Goal: Find specific page/section: Find specific page/section

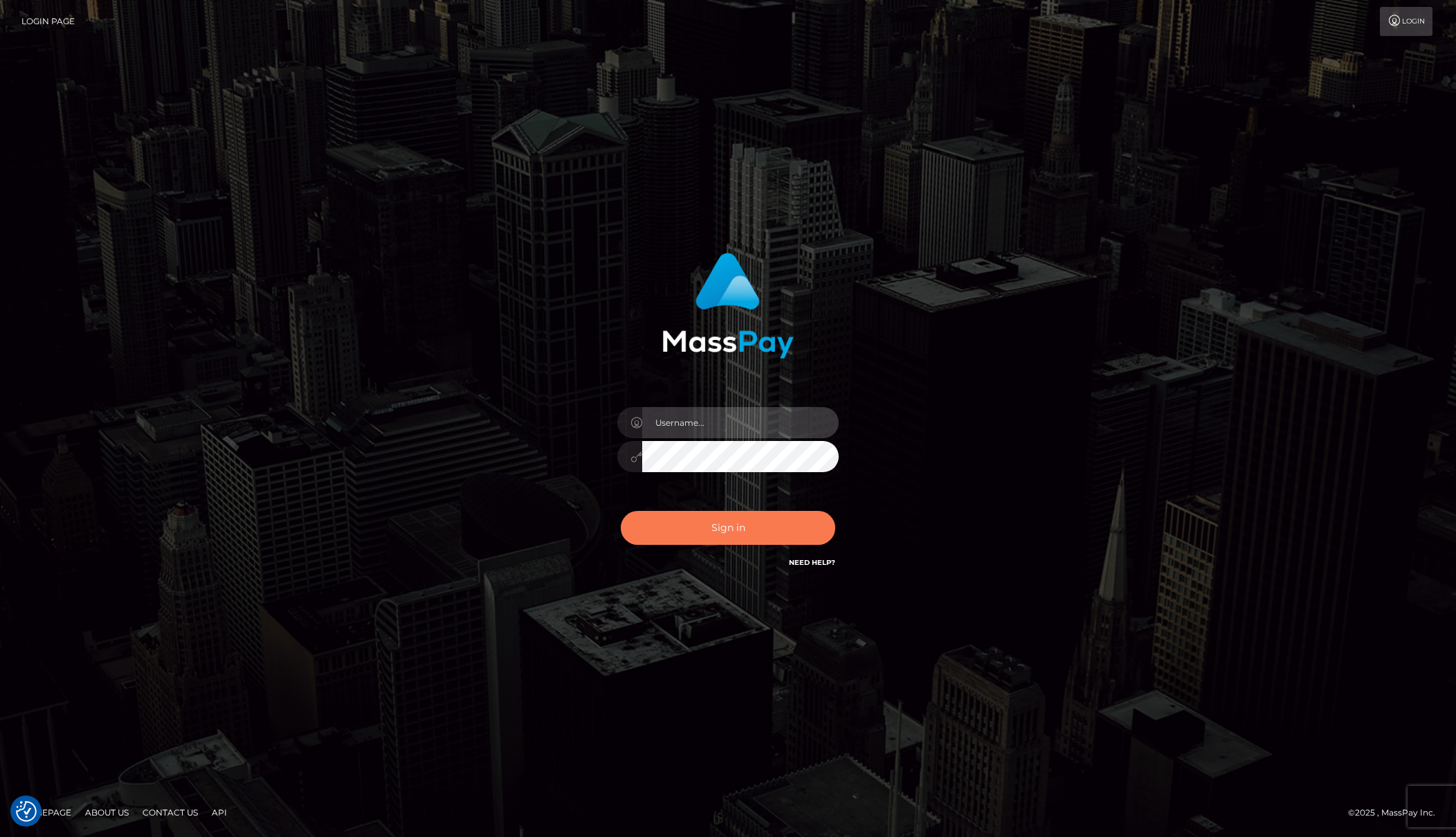
type input "[PERSON_NAME]"
click at [687, 526] on button "Sign in" at bounding box center [728, 527] width 214 height 34
type input "Josue perales"
click at [687, 542] on button "Sign in" at bounding box center [728, 527] width 214 height 34
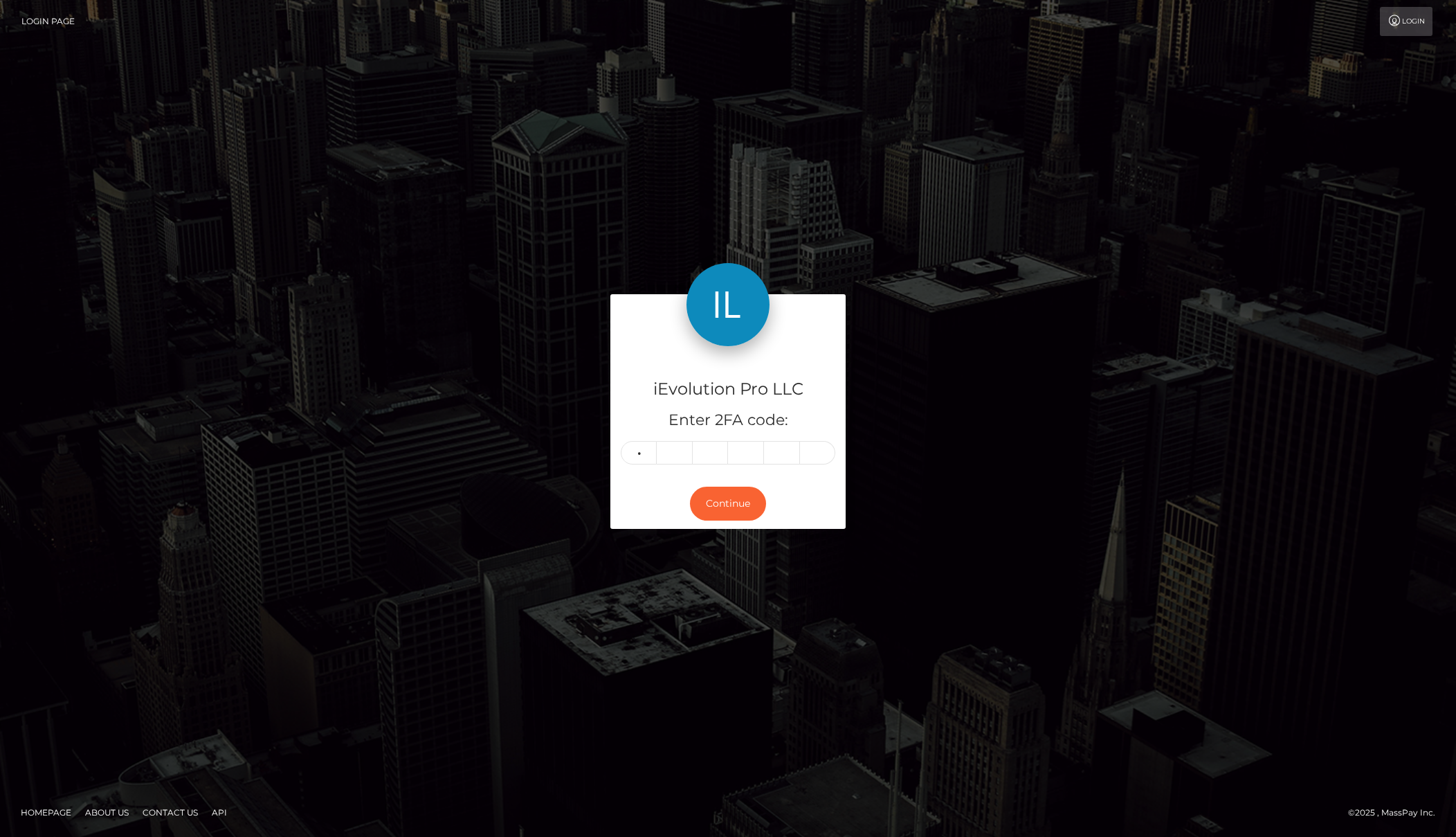
type input "2"
type input "6"
type input "3"
type input "0"
type input "5"
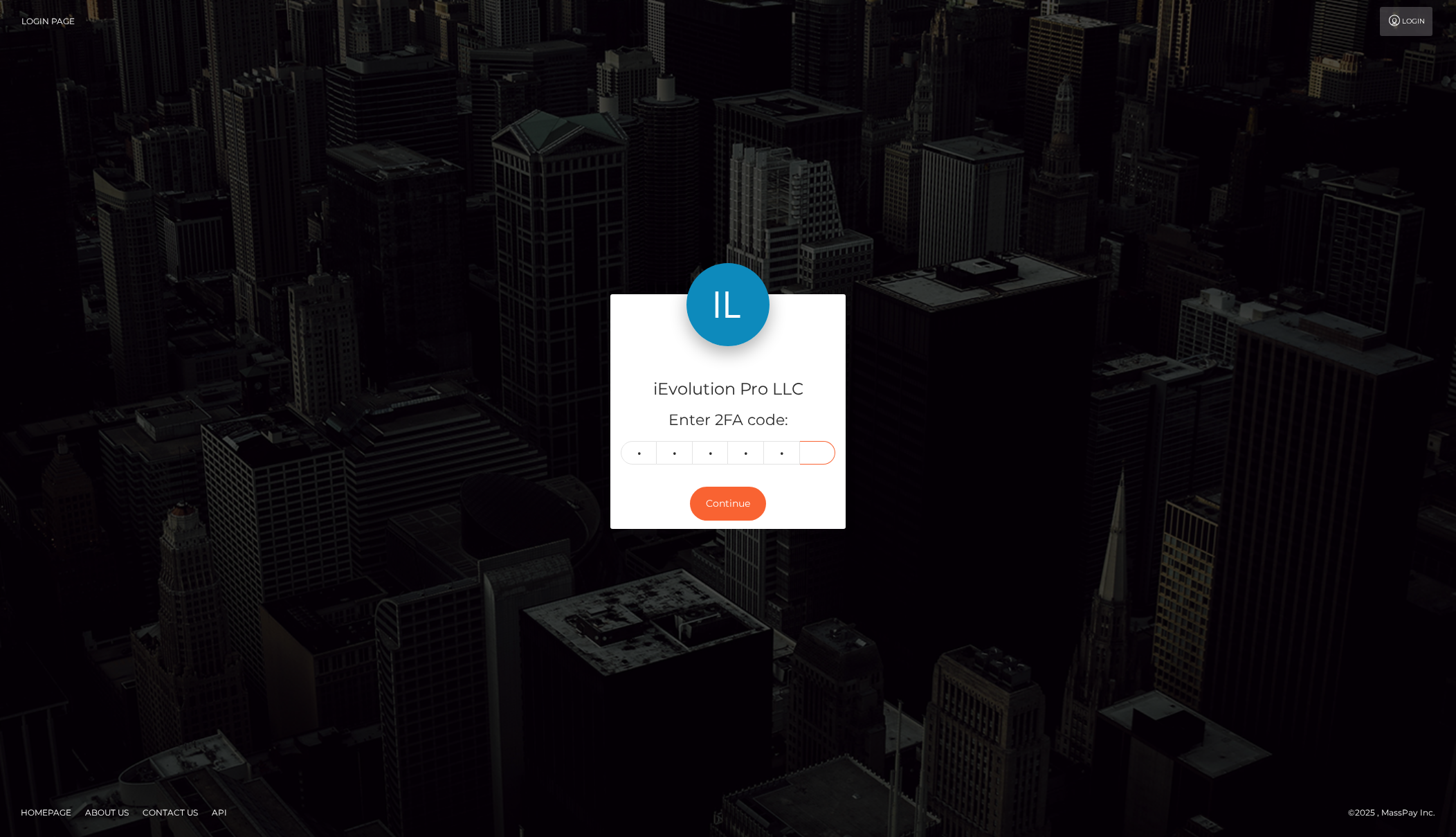
type input "1"
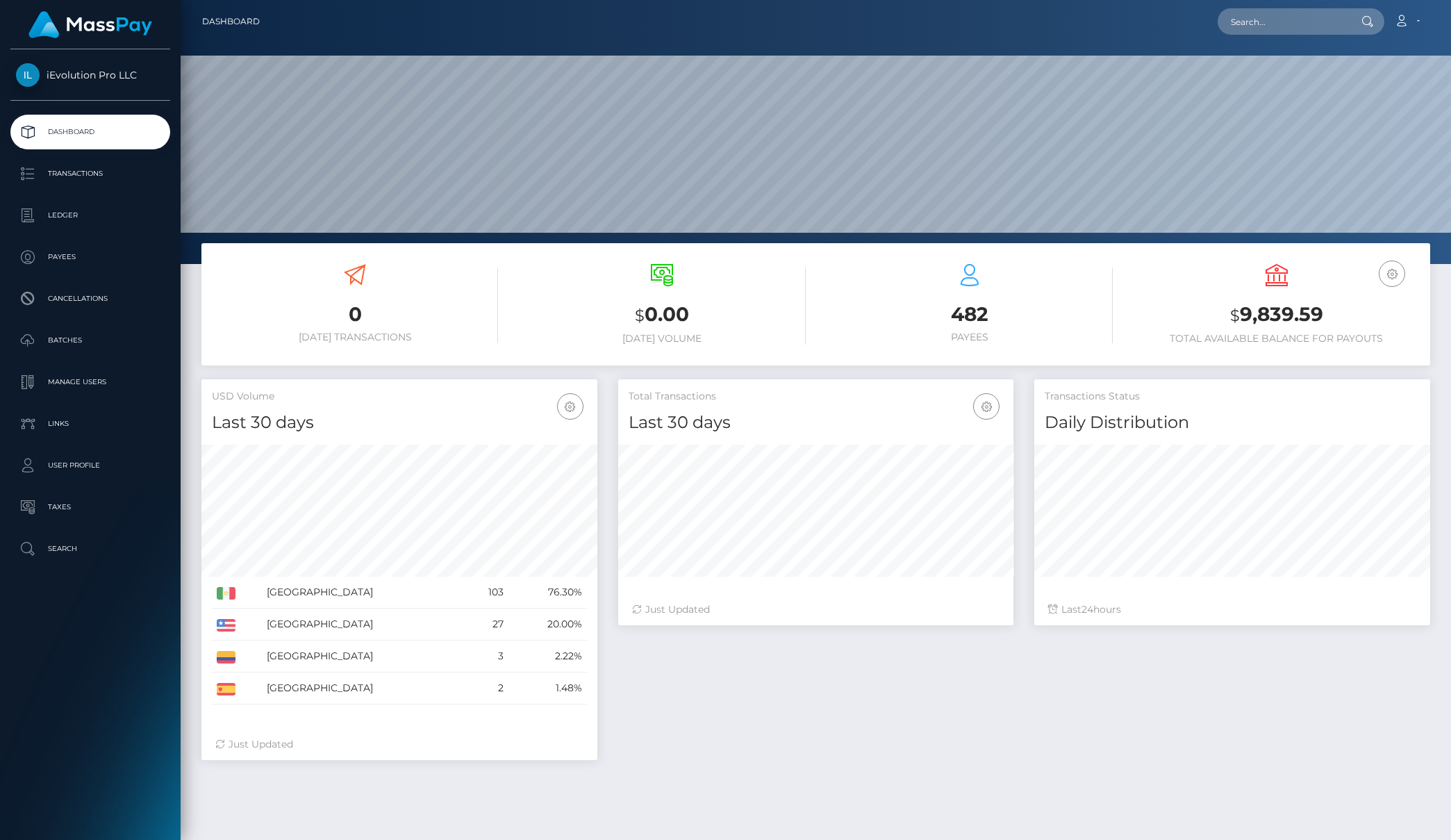
scroll to position [246, 395]
click at [123, 170] on p "Transactions" at bounding box center [90, 174] width 149 height 21
